Goal: Task Accomplishment & Management: Use online tool/utility

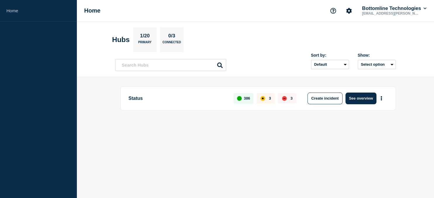
click at [164, 158] on body "Home Home Bottomline Technologies [EMAIL_ADDRESS][PERSON_NAME][DOMAIN_NAME] Hub…" at bounding box center [217, 99] width 434 height 198
click at [365, 98] on button "See overview" at bounding box center [361, 99] width 31 height 12
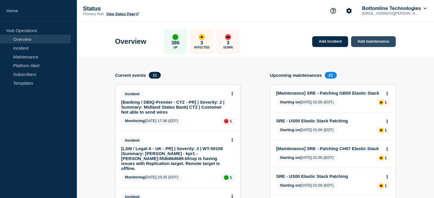
click at [370, 44] on link "Add maintenance" at bounding box center [373, 41] width 44 height 11
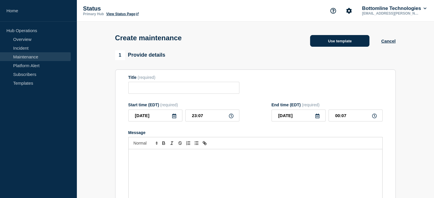
click at [333, 42] on button "Use template" at bounding box center [339, 41] width 59 height 12
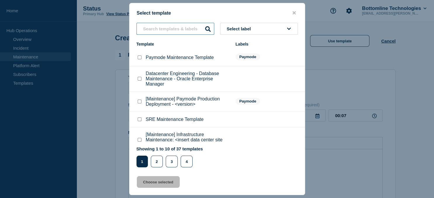
click at [157, 29] on input "text" at bounding box center [176, 29] width 78 height 12
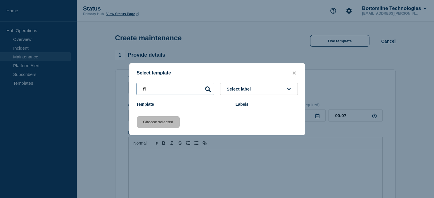
type input "f"
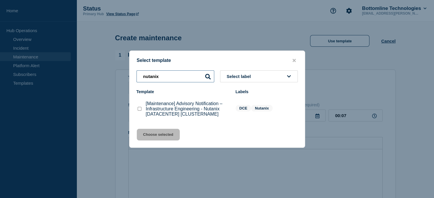
type input "nutanix"
click at [139, 110] on checkbox"] "[Maintenance] Advisory Notification – Infrastructure Engineering - Nutanix [DAT…" at bounding box center [140, 109] width 4 height 4
checkbox checkbox"] "true"
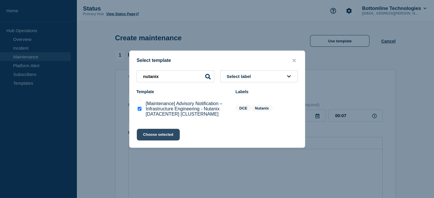
click at [163, 136] on button "Choose selected" at bounding box center [158, 135] width 43 height 12
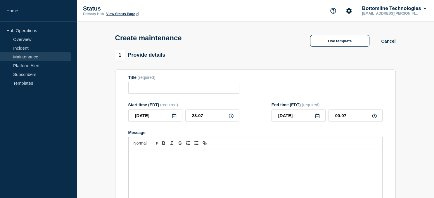
type input "[Maintenance] Advisory Notification – Infrastructure Engineering - Nutanix [DAT…"
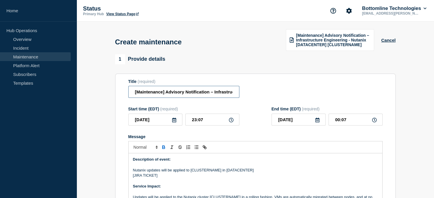
click at [188, 92] on input "[Maintenance] Advisory Notification – Infrastructure Engineering - Nutanix [DAT…" at bounding box center [183, 92] width 111 height 12
click at [393, 41] on button "Cancel" at bounding box center [388, 40] width 14 height 5
